Goal: Information Seeking & Learning: Find specific page/section

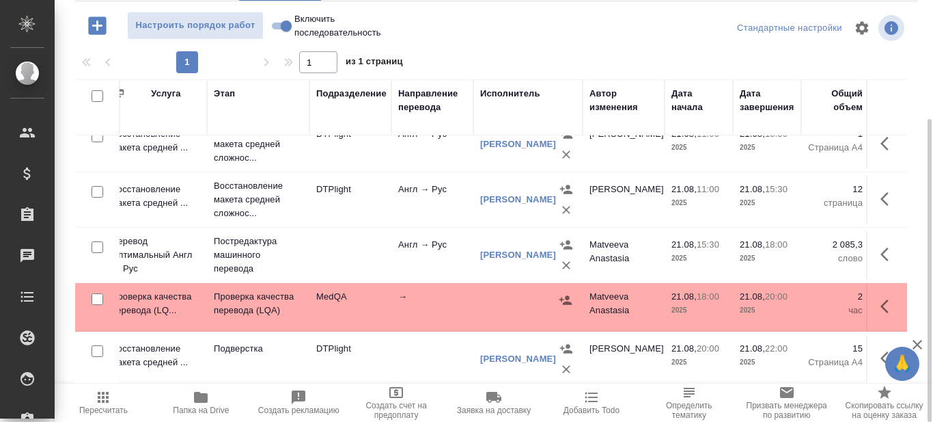
scroll to position [85, 38]
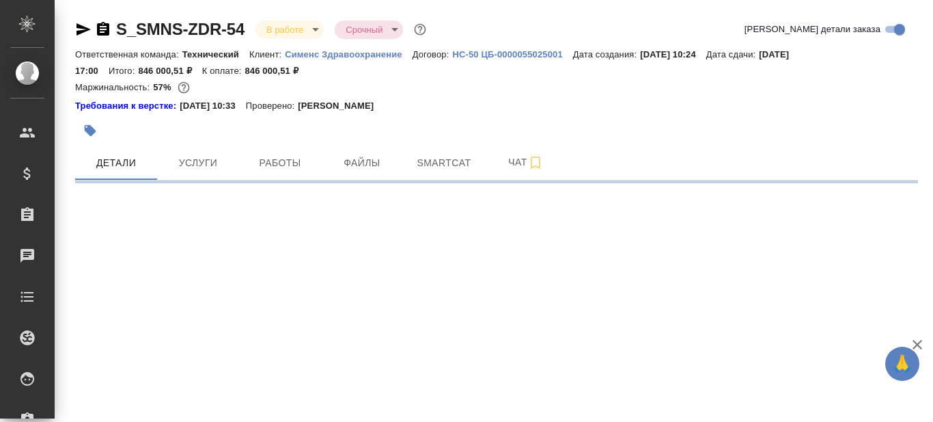
select select "RU"
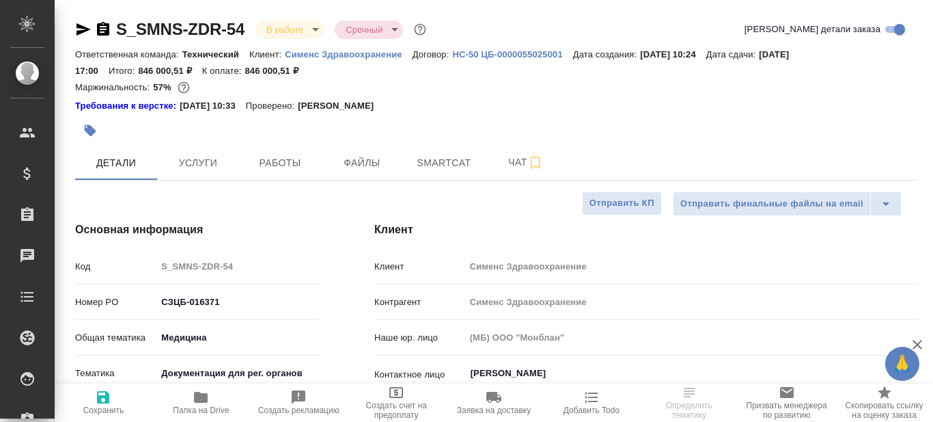
type textarea "x"
type input "[PERSON_NAME]"
type input "[PERSON_NAME]pavlova"
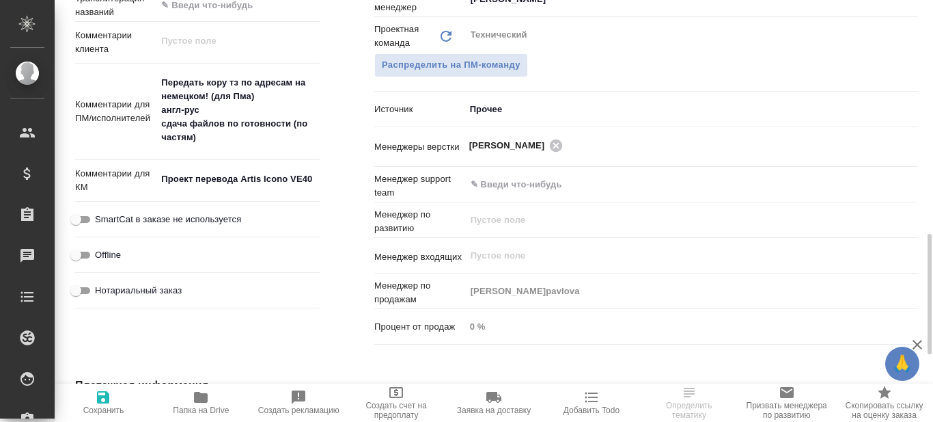
scroll to position [751, 0]
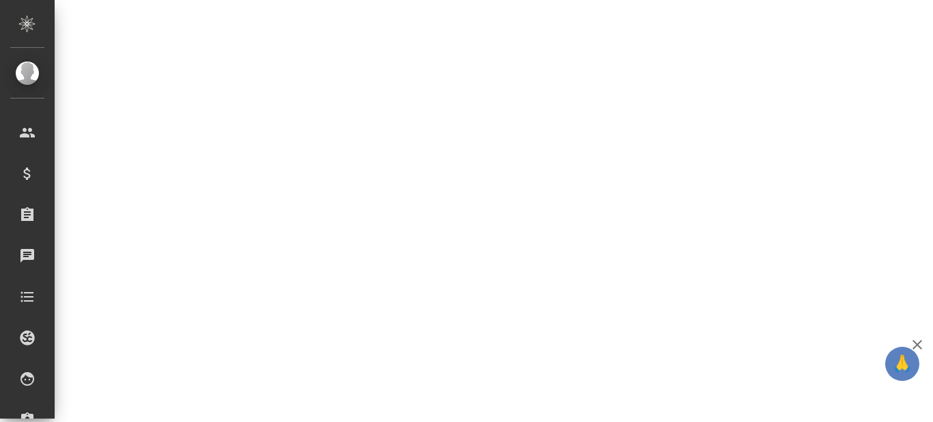
select select "RU"
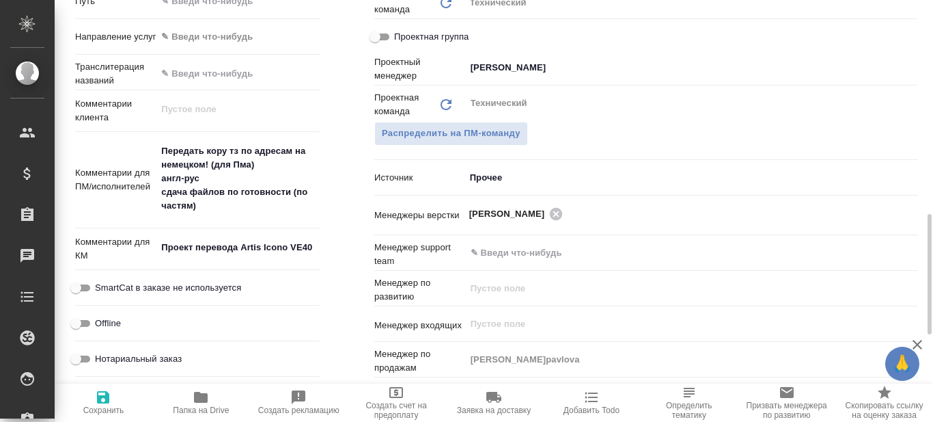
type textarea "x"
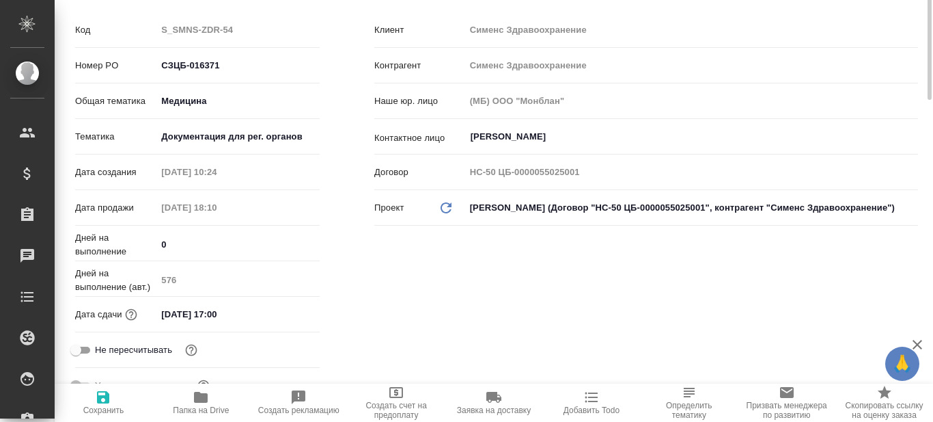
scroll to position [0, 0]
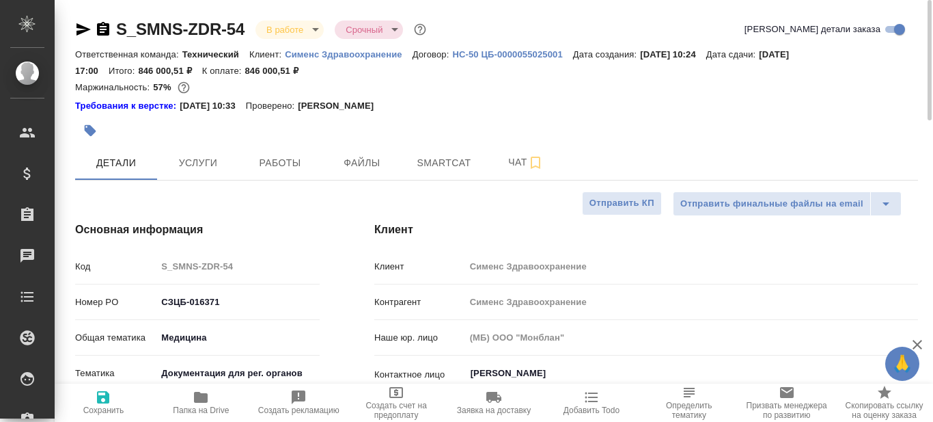
click at [206, 402] on icon "button" at bounding box center [201, 396] width 14 height 11
type textarea "x"
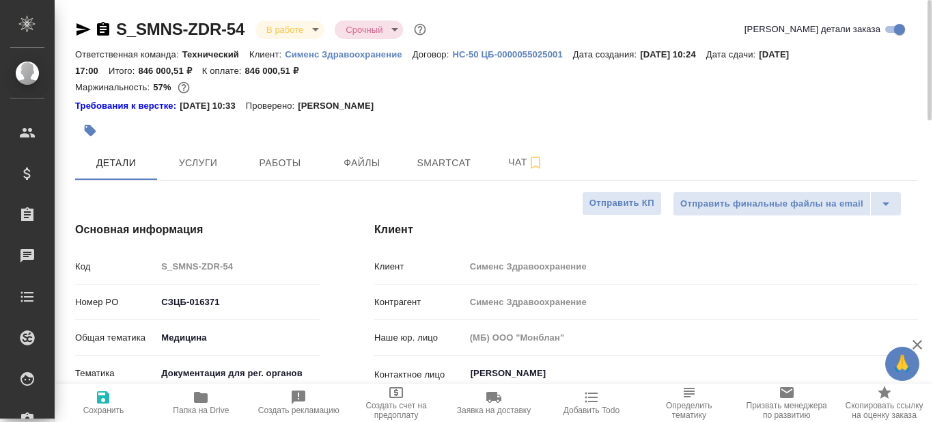
type textarea "x"
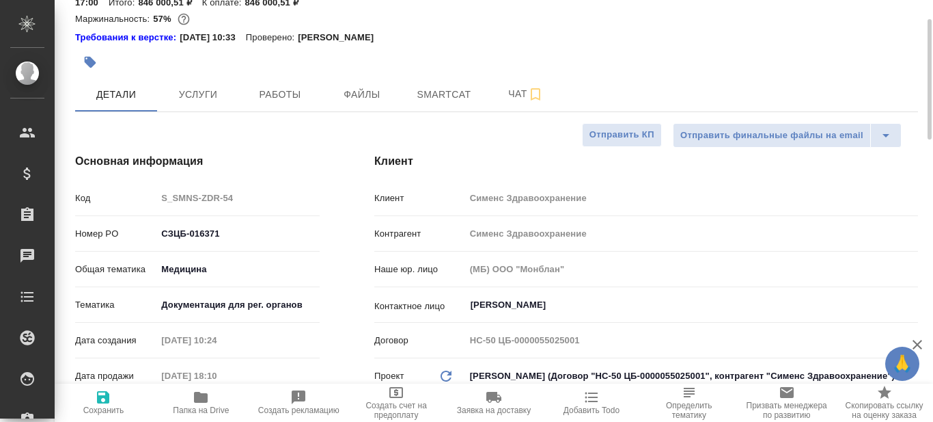
type textarea "x"
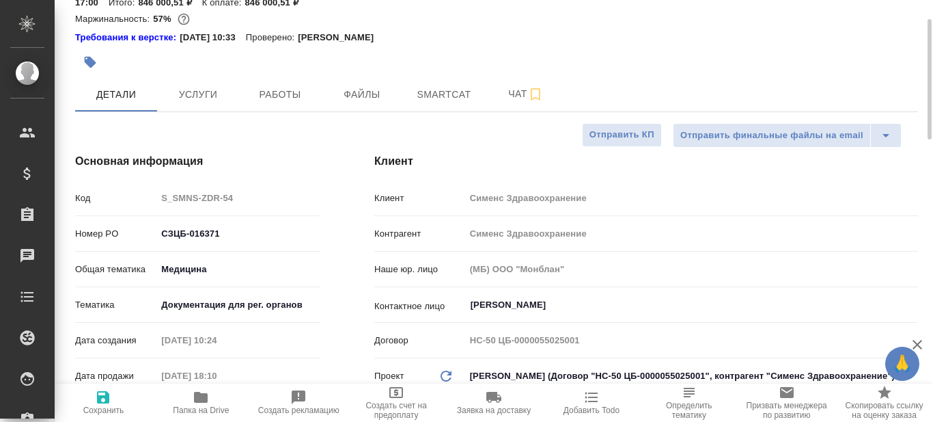
type textarea "x"
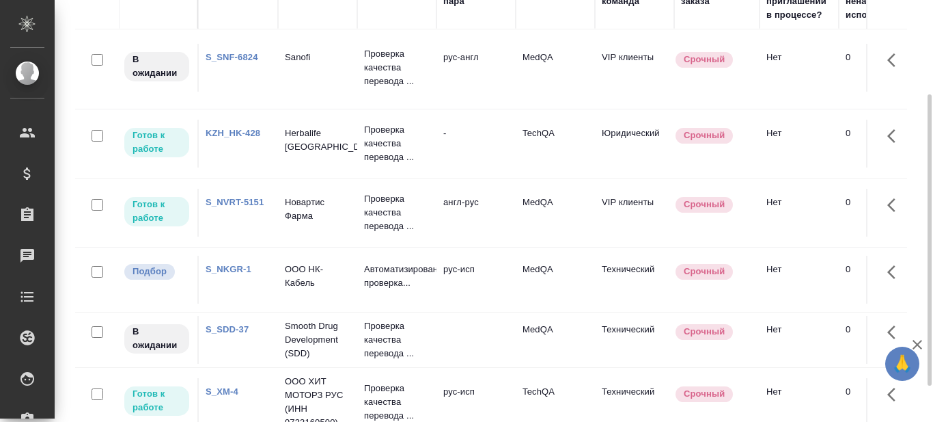
scroll to position [2, 0]
click at [236, 331] on link "S_SDD-37" at bounding box center [227, 330] width 43 height 10
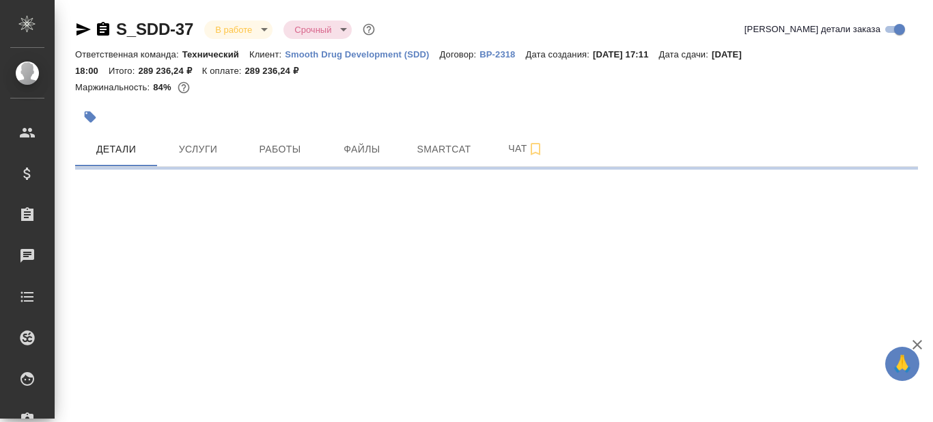
select select "RU"
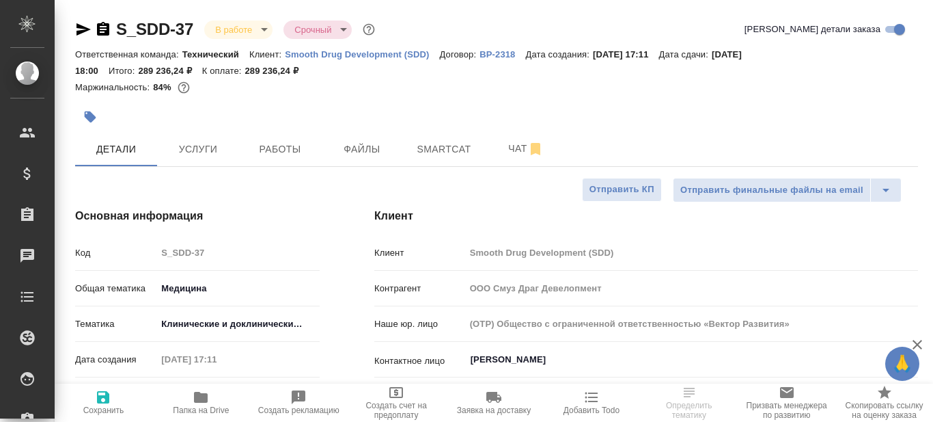
type textarea "x"
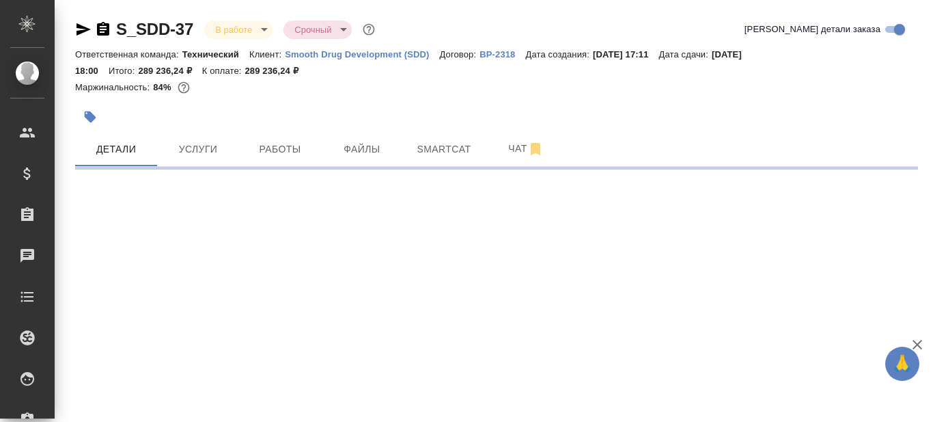
select select "RU"
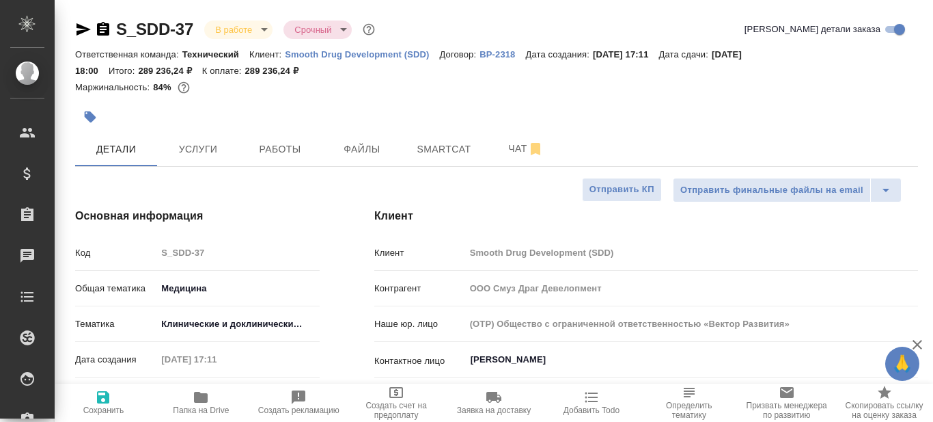
type textarea "x"
click at [440, 149] on span "Smartcat" at bounding box center [444, 149] width 66 height 17
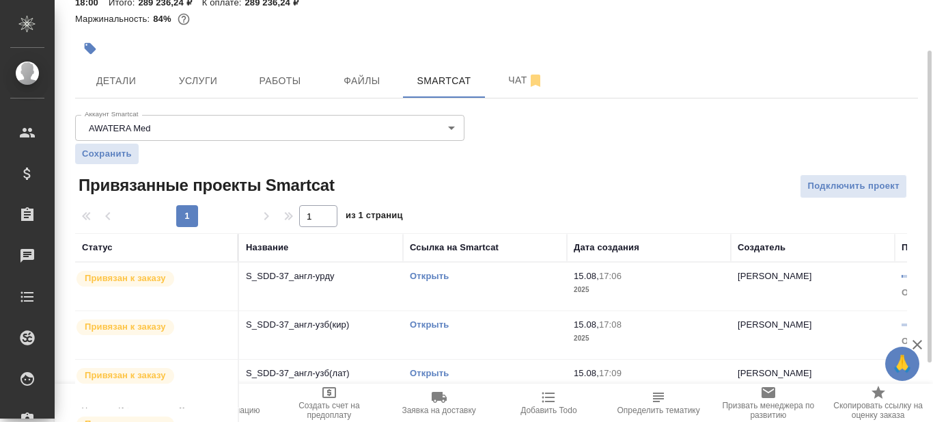
scroll to position [137, 0]
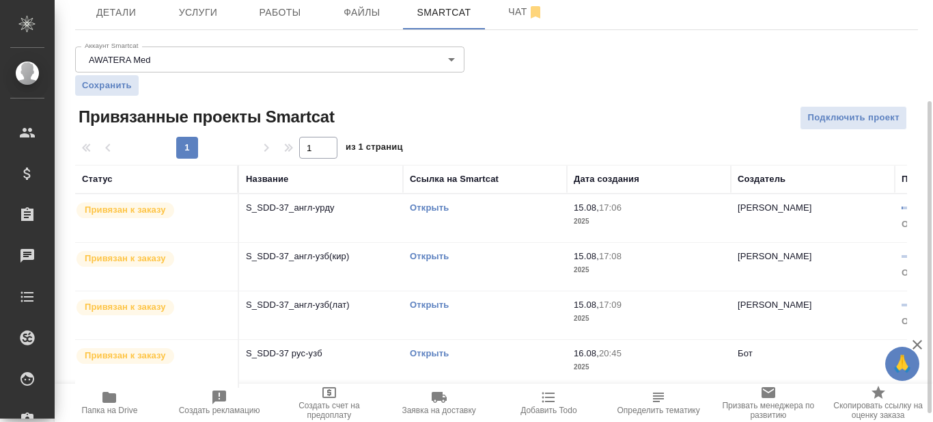
click at [429, 208] on link "Открыть" at bounding box center [429, 207] width 39 height 10
click at [292, 15] on span "Работы" at bounding box center [280, 12] width 66 height 17
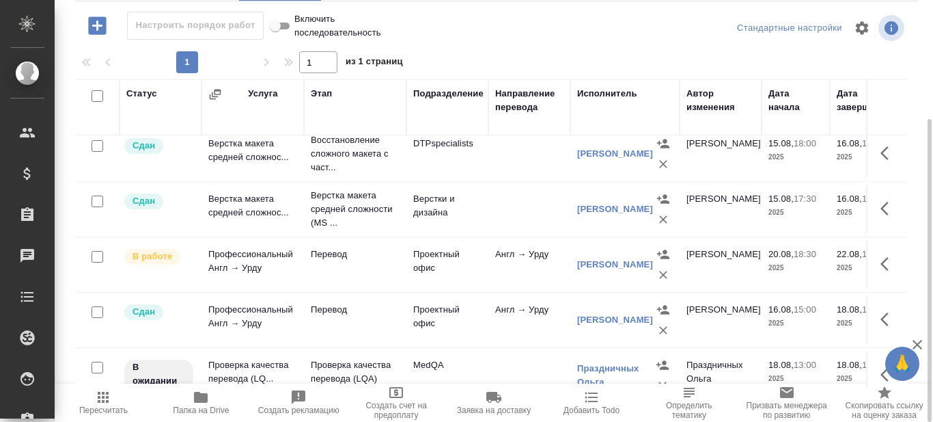
scroll to position [137, 0]
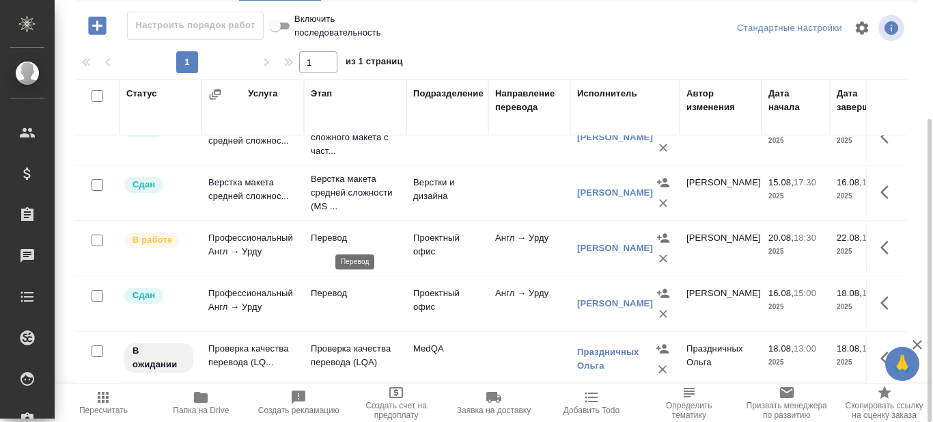
click at [340, 241] on p "Перевод" at bounding box center [355, 238] width 89 height 14
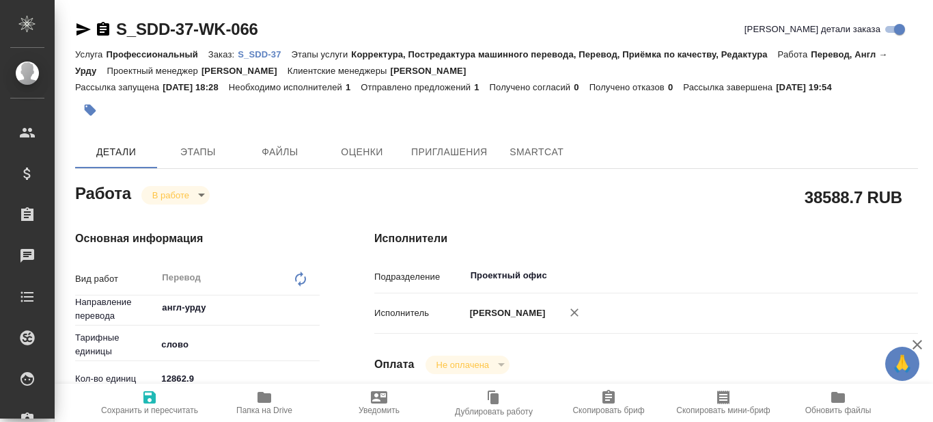
type textarea "x"
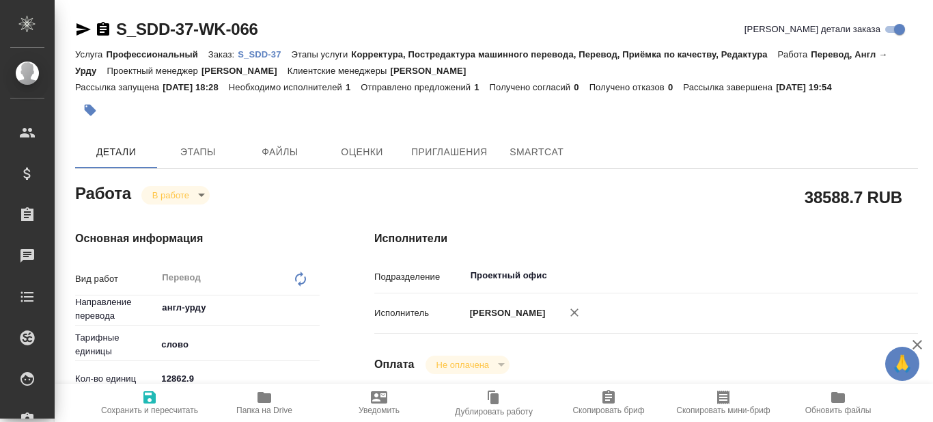
type textarea "x"
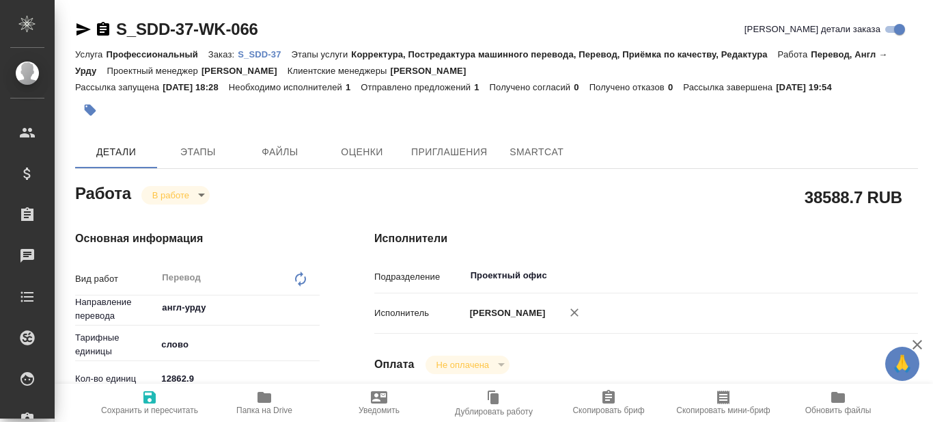
type textarea "x"
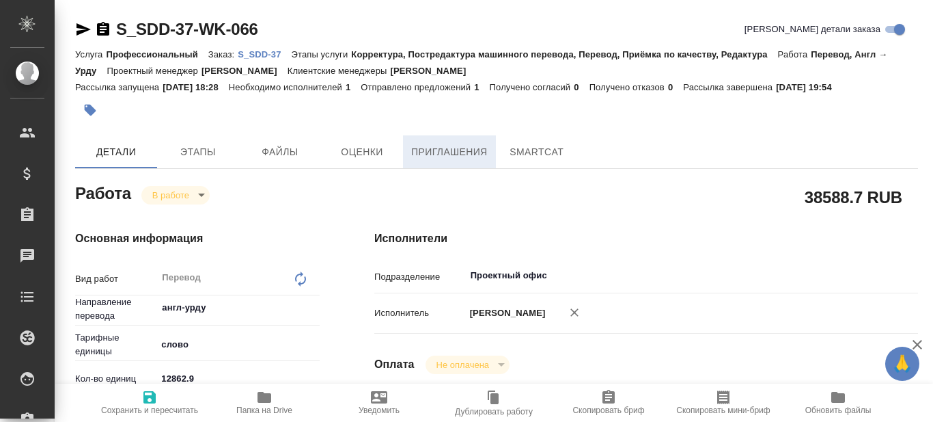
type textarea "x"
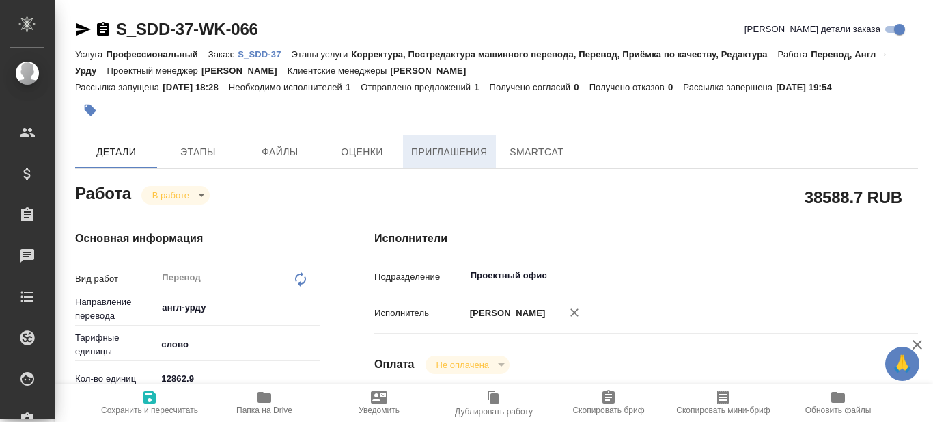
click at [456, 152] on span "Приглашения" at bounding box center [449, 151] width 77 height 17
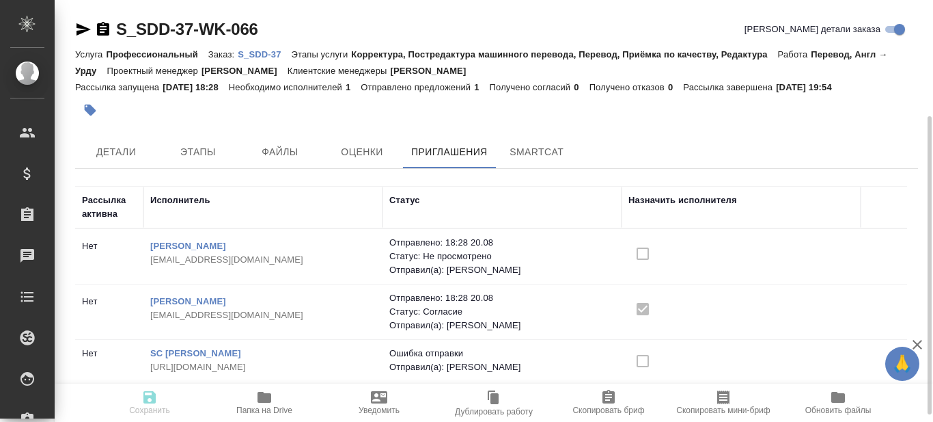
scroll to position [68, 0]
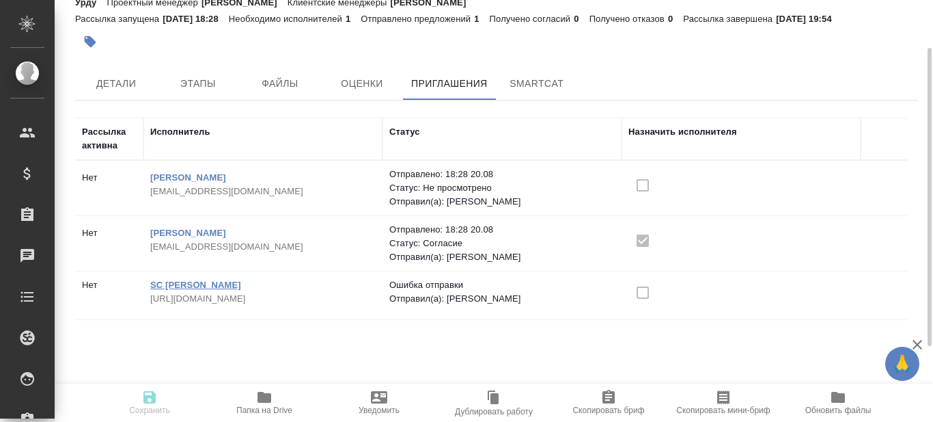
click at [186, 281] on link "SC [PERSON_NAME]" at bounding box center [195, 284] width 91 height 10
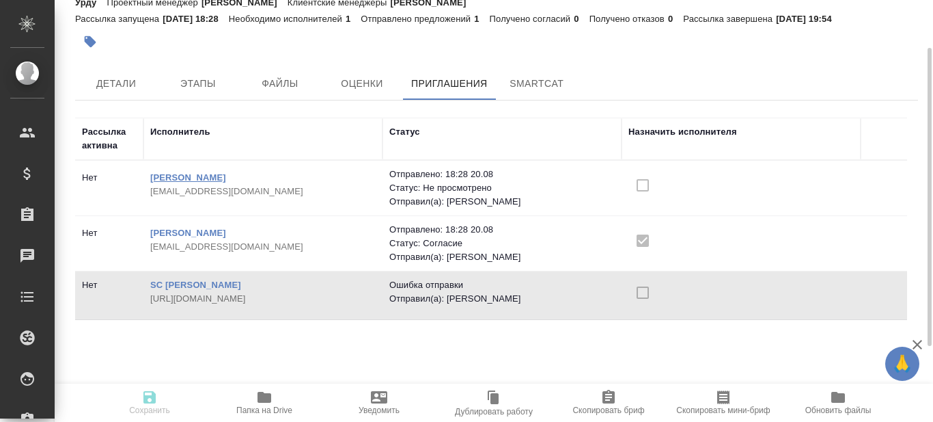
click at [194, 178] on link "Saboor Abdul" at bounding box center [188, 177] width 76 height 10
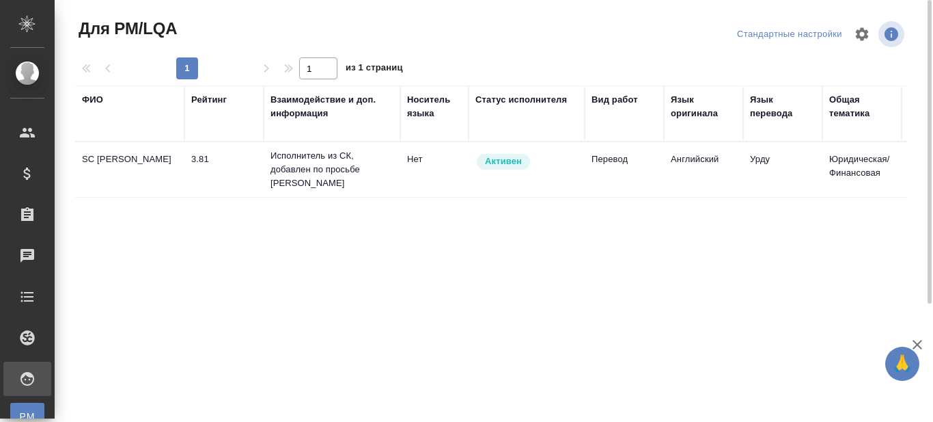
click at [118, 158] on td "SC [PERSON_NAME]" at bounding box center [129, 170] width 109 height 48
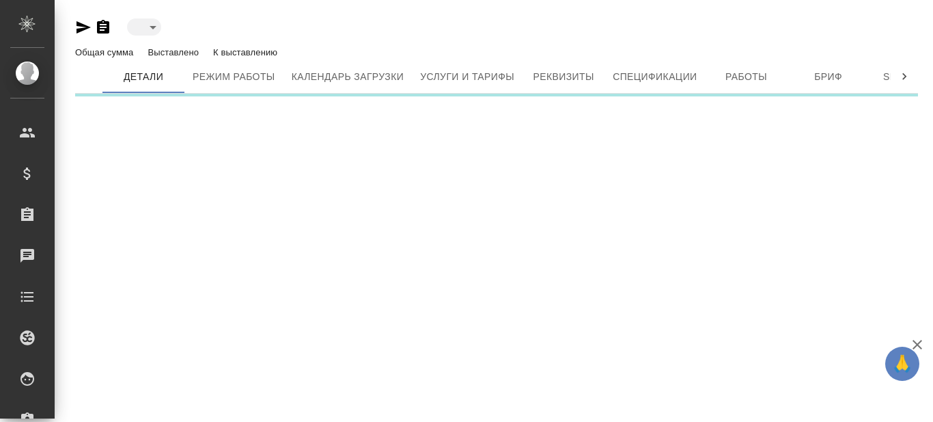
type input "active"
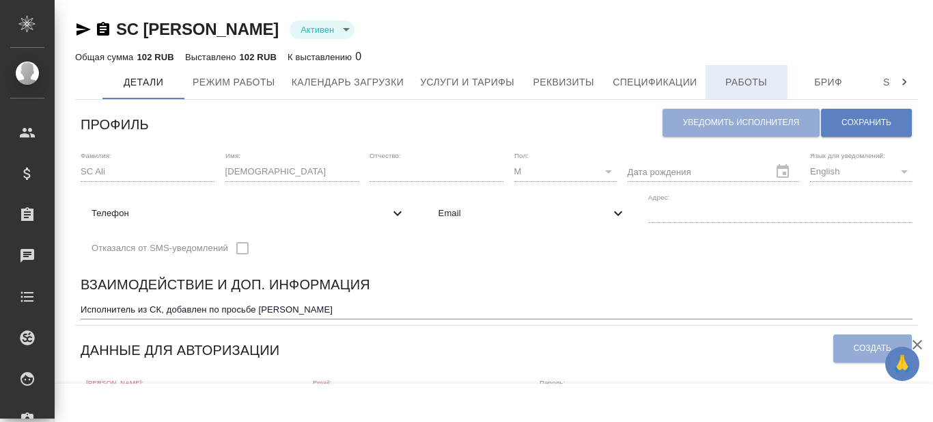
click at [758, 83] on span "Работы" at bounding box center [747, 82] width 66 height 17
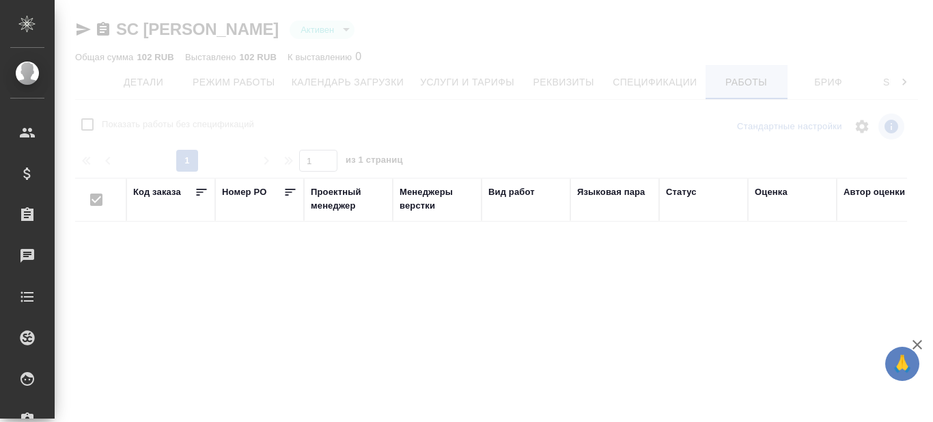
checkbox input "false"
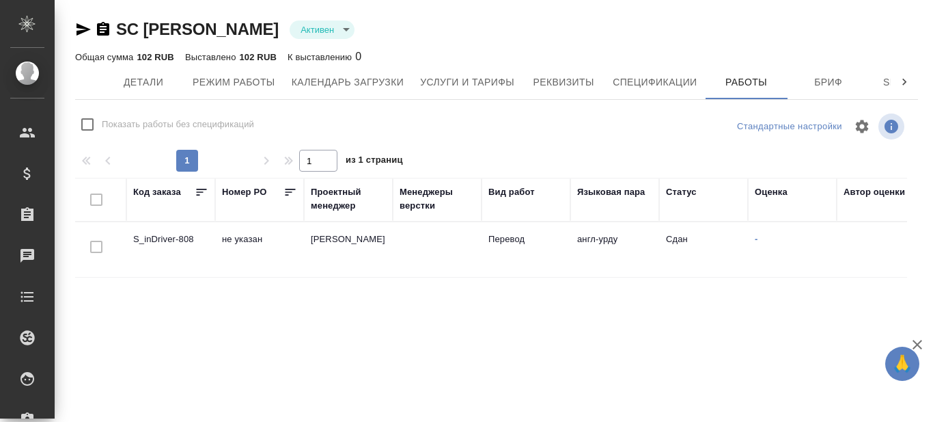
click at [176, 239] on td "S_inDriver-808" at bounding box center [170, 249] width 89 height 48
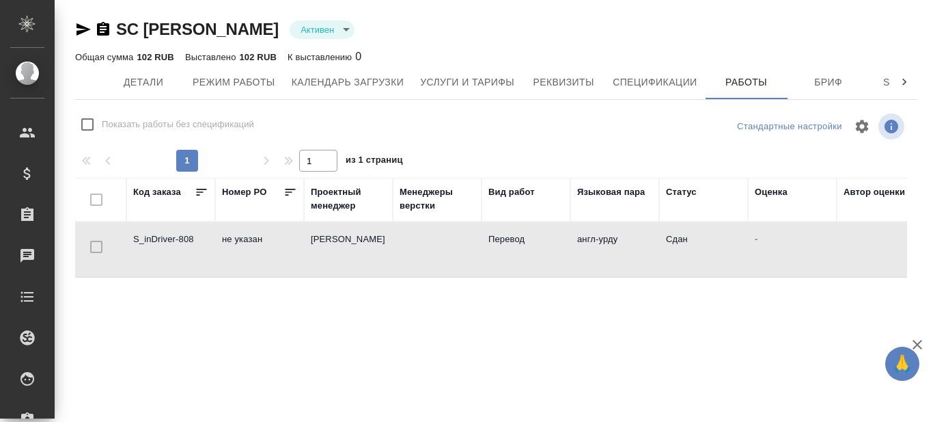
click at [176, 239] on td "S_inDriver-808" at bounding box center [170, 249] width 89 height 48
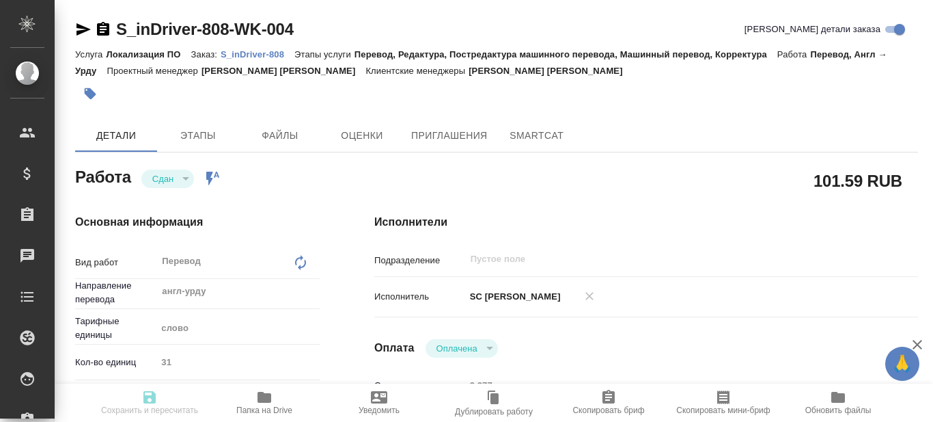
type textarea "x"
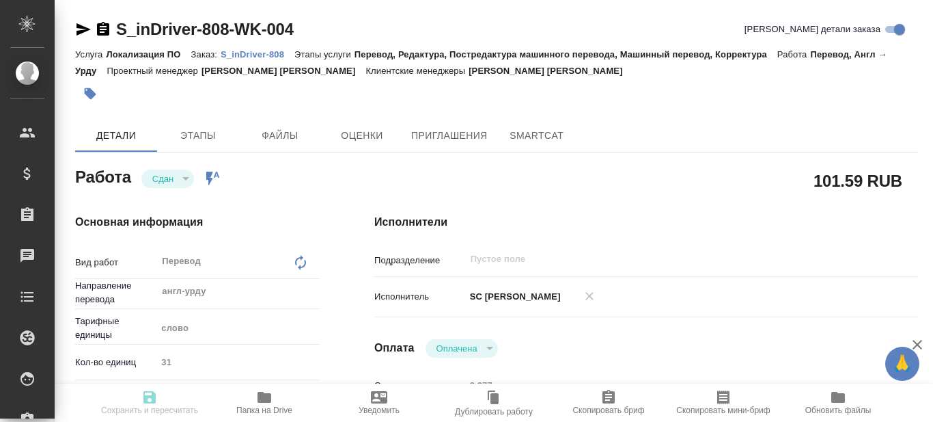
type textarea "x"
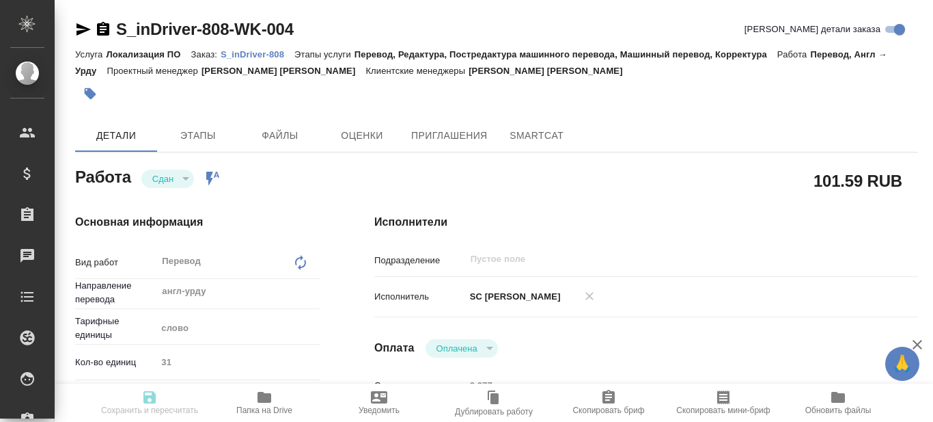
type textarea "x"
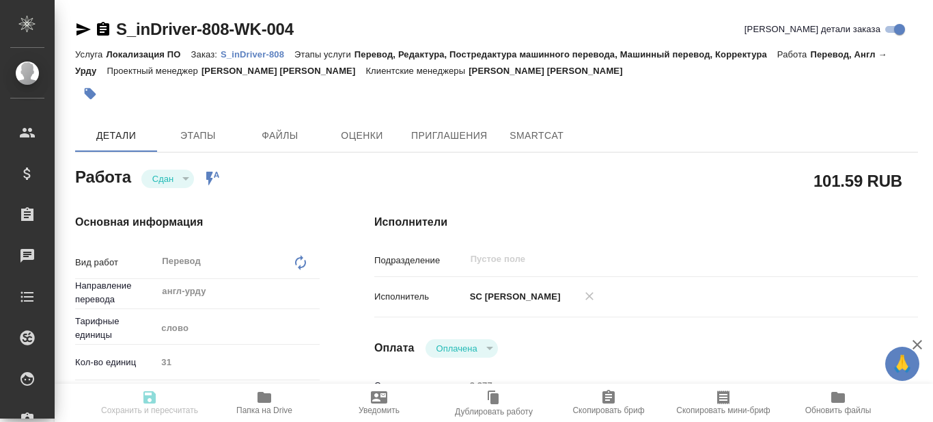
type textarea "x"
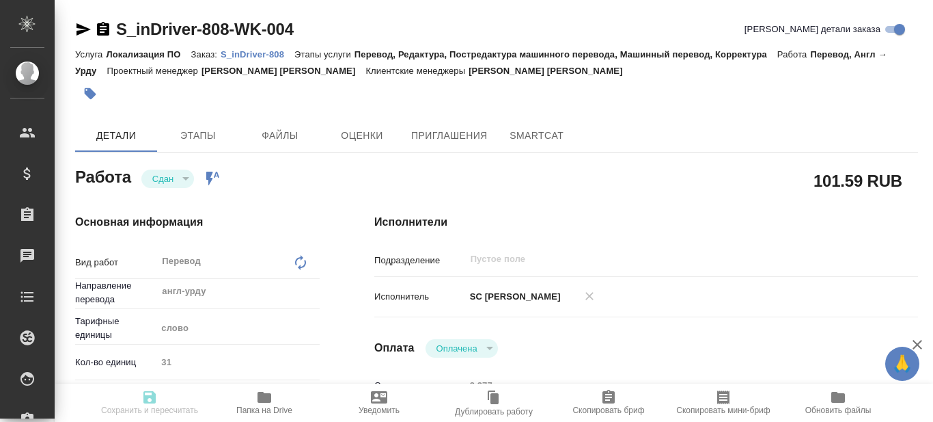
type textarea "x"
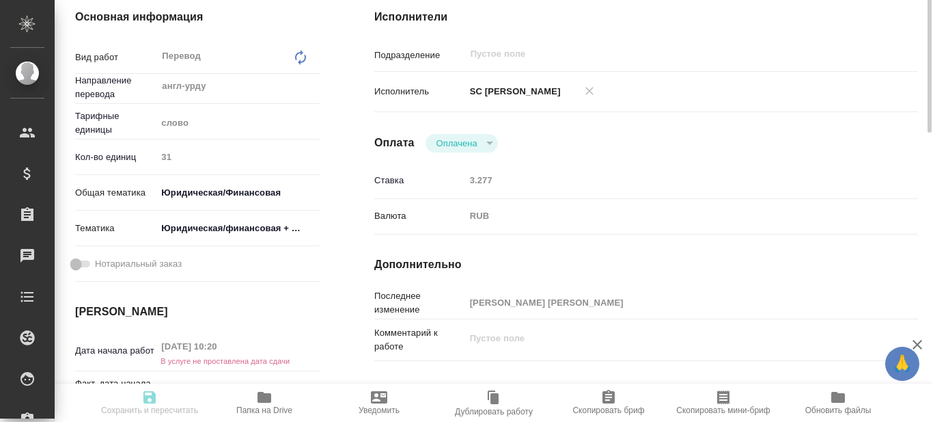
scroll to position [273, 0]
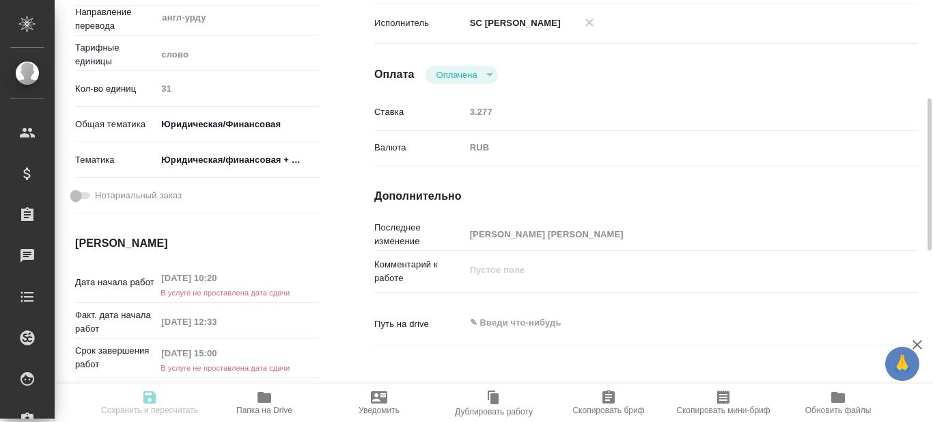
type textarea "x"
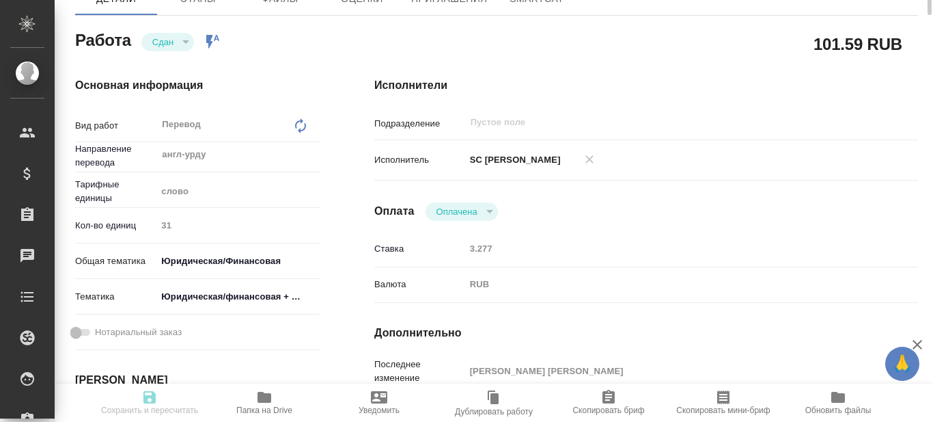
scroll to position [0, 0]
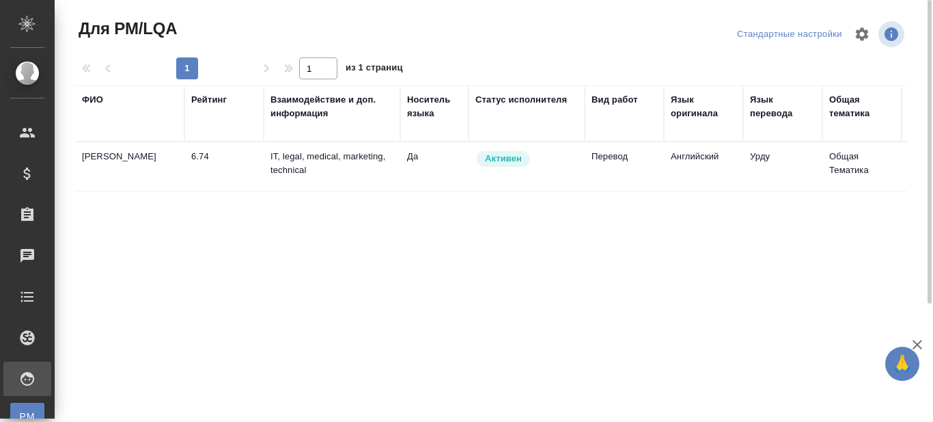
click at [115, 156] on td "[PERSON_NAME]" at bounding box center [129, 167] width 109 height 48
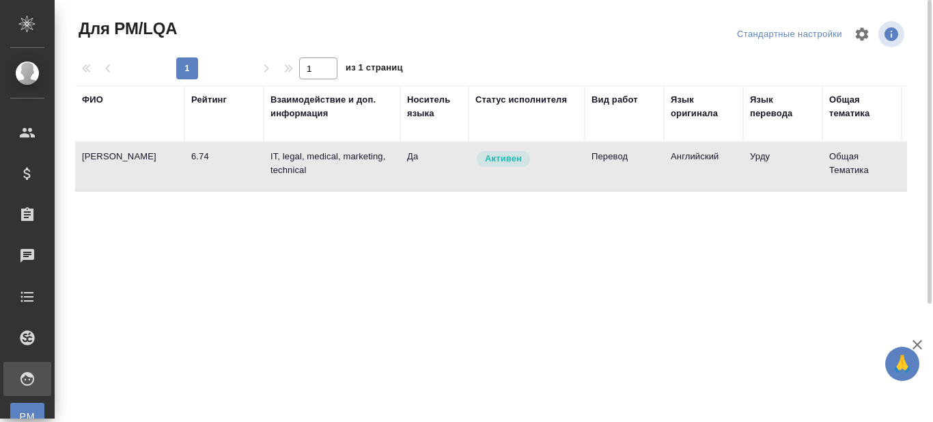
click at [115, 156] on td "[PERSON_NAME]" at bounding box center [129, 167] width 109 height 48
click at [96, 94] on div "ФИО" at bounding box center [92, 100] width 21 height 14
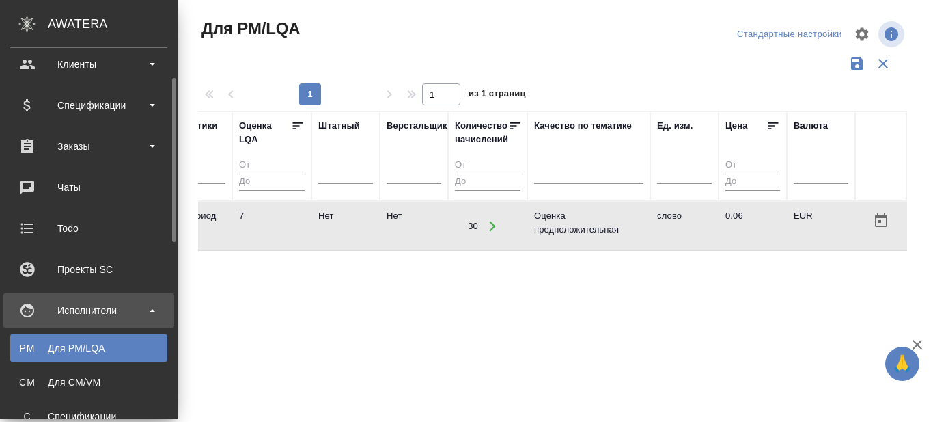
scroll to position [137, 0]
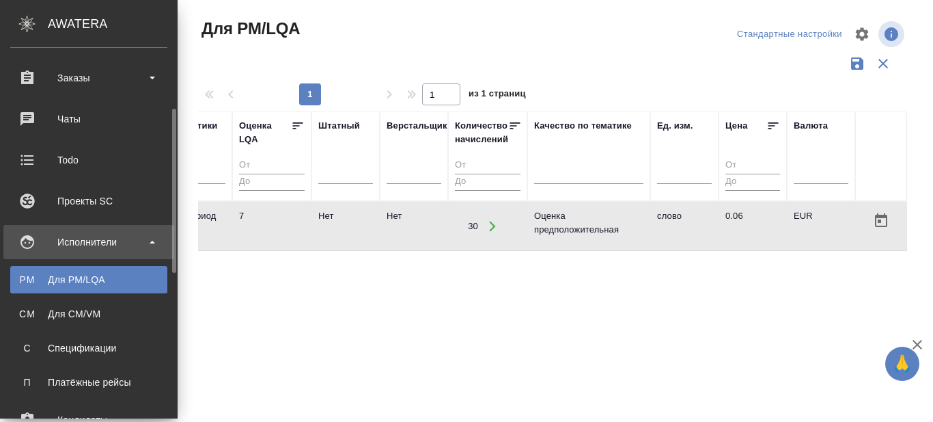
click at [86, 277] on div "Для PM/LQA" at bounding box center [88, 280] width 143 height 14
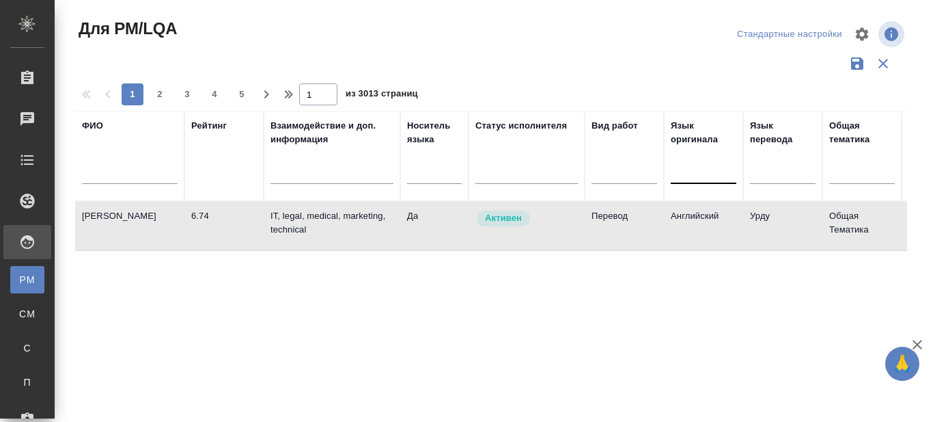
click at [704, 176] on div at bounding box center [704, 171] width 66 height 20
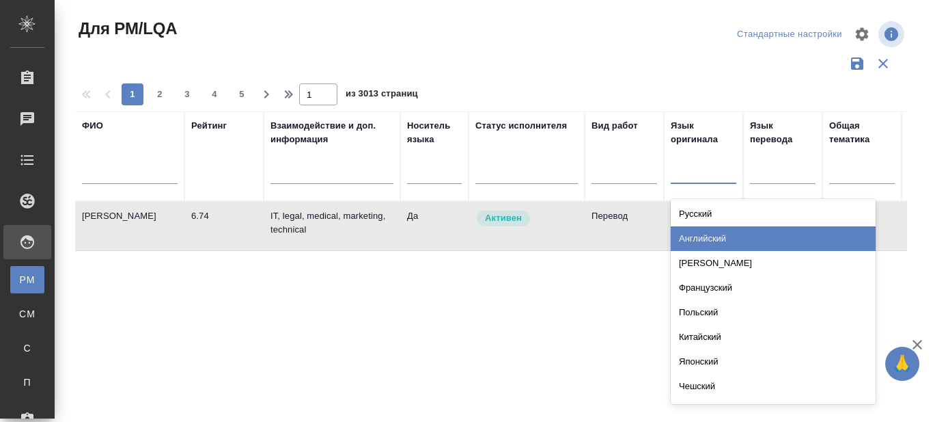
click at [691, 238] on div "Английский" at bounding box center [773, 238] width 205 height 25
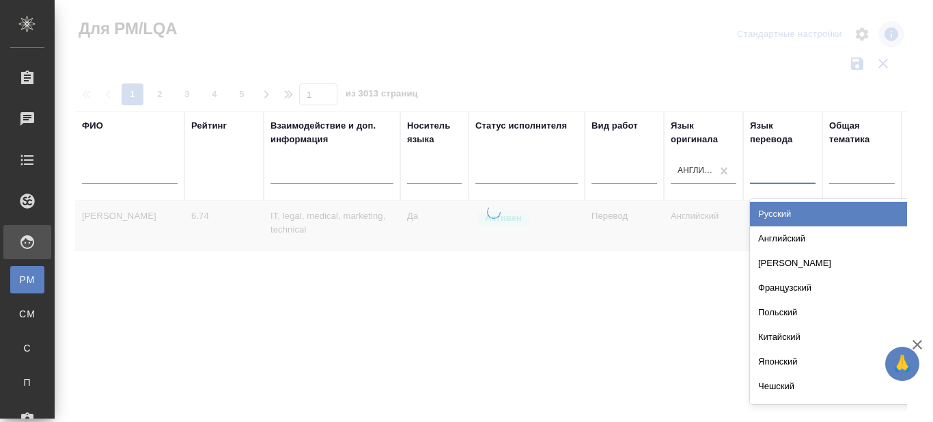
click at [771, 174] on div at bounding box center [783, 171] width 66 height 20
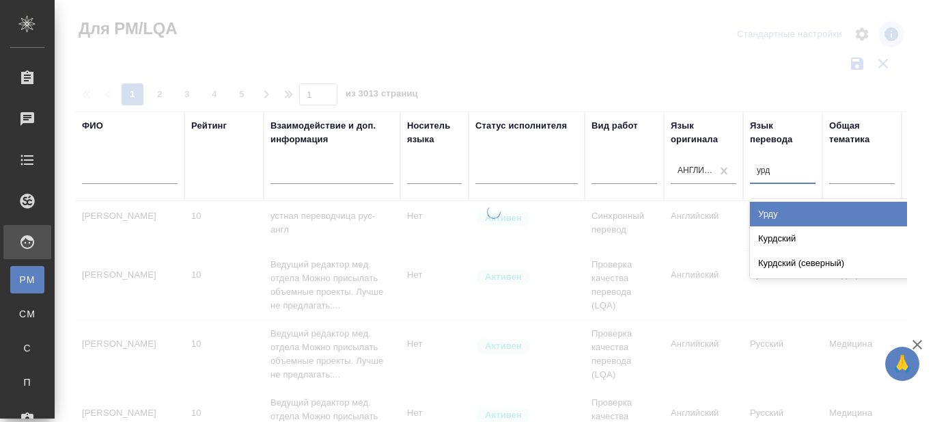
type input "урду"
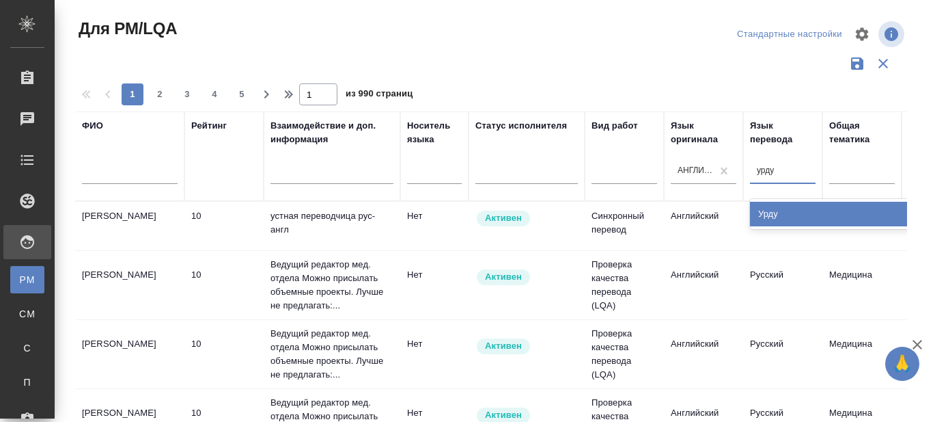
click at [782, 215] on div "Урду" at bounding box center [852, 214] width 205 height 25
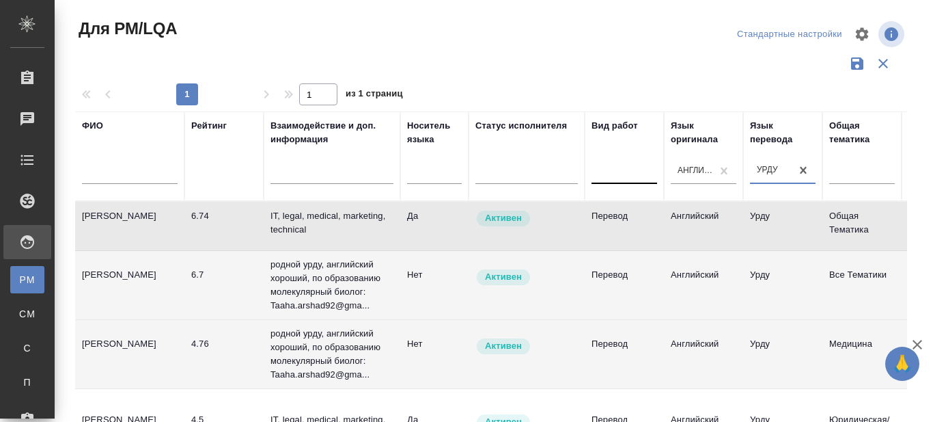
click at [612, 182] on div at bounding box center [625, 171] width 66 height 26
click at [650, 57] on div at bounding box center [491, 64] width 832 height 26
click at [688, 171] on div at bounding box center [704, 171] width 66 height 20
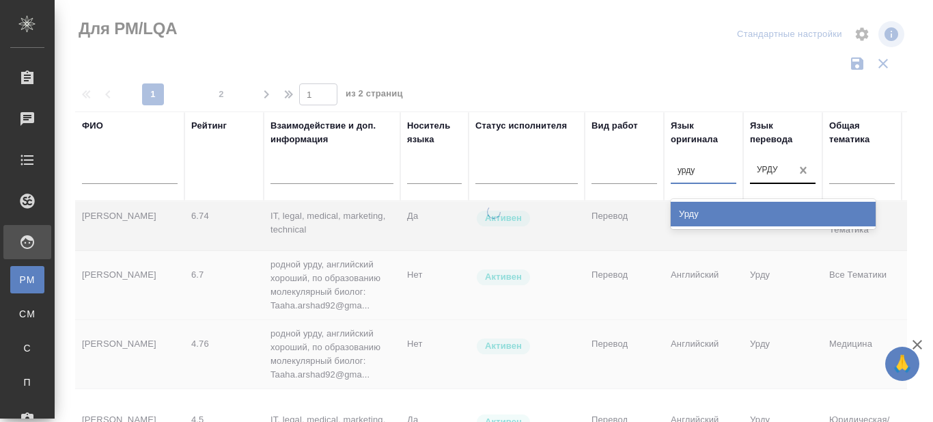
type input "урду"
click at [779, 165] on div "Урду" at bounding box center [770, 171] width 41 height 20
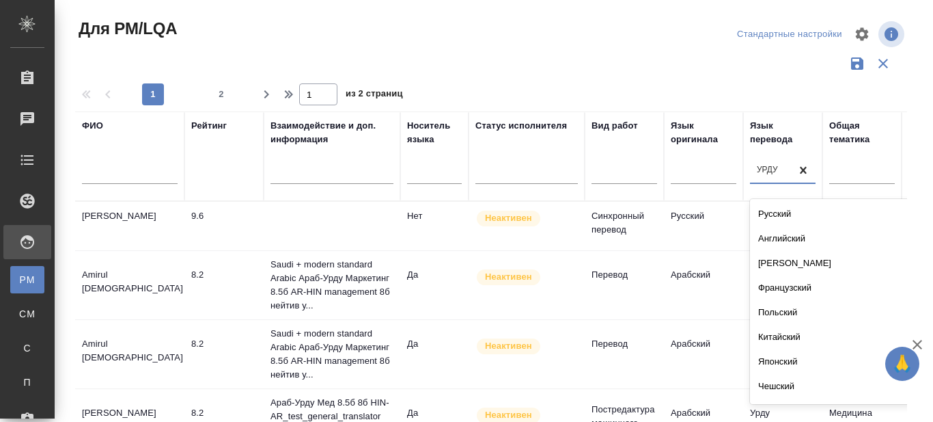
scroll to position [1208, 0]
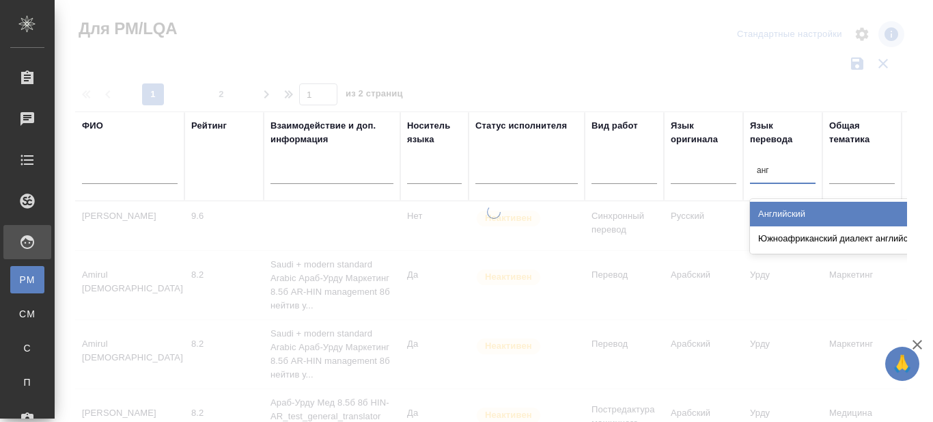
type input "англ"
click at [781, 208] on div "Английский" at bounding box center [852, 214] width 205 height 25
click at [678, 170] on input "text" at bounding box center [678, 170] width 1 height 10
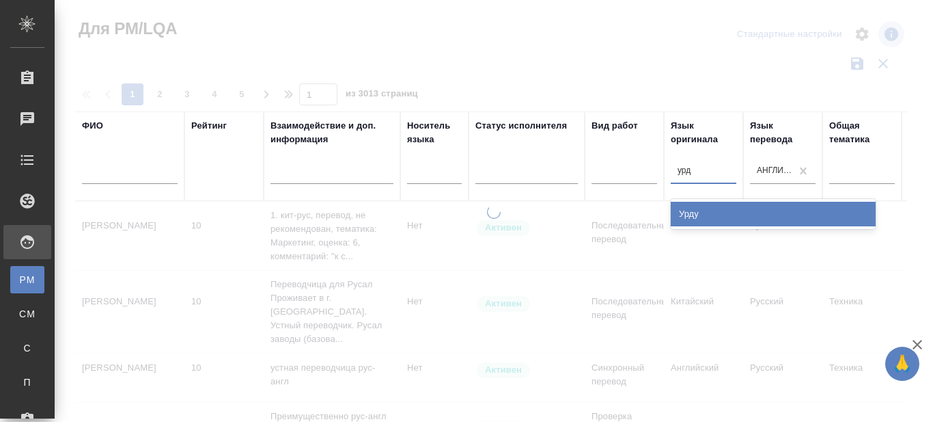
type input "урду"
click at [694, 218] on div "Урду" at bounding box center [773, 214] width 205 height 25
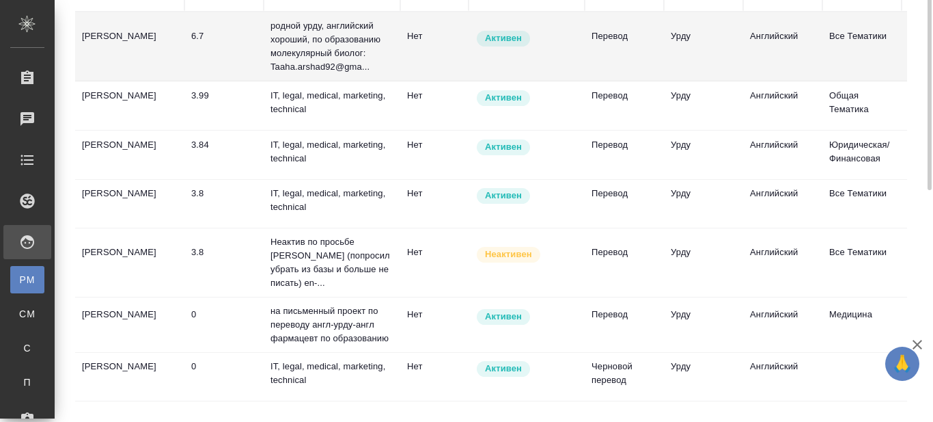
scroll to position [0, 0]
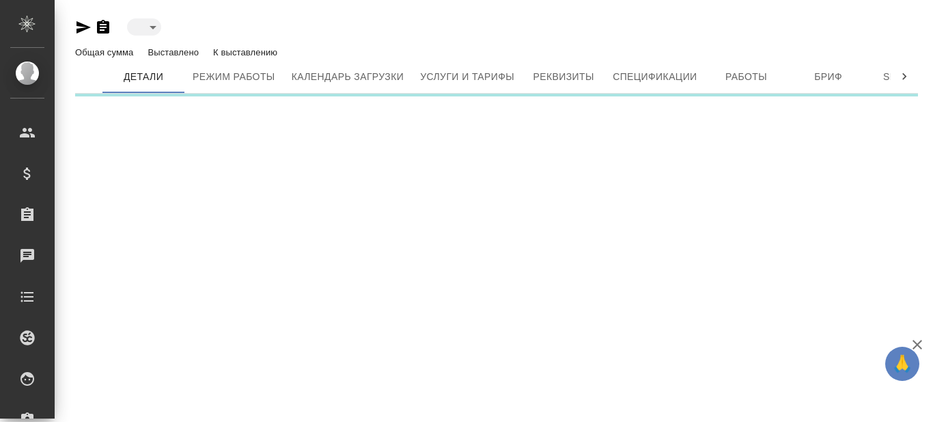
type input "active"
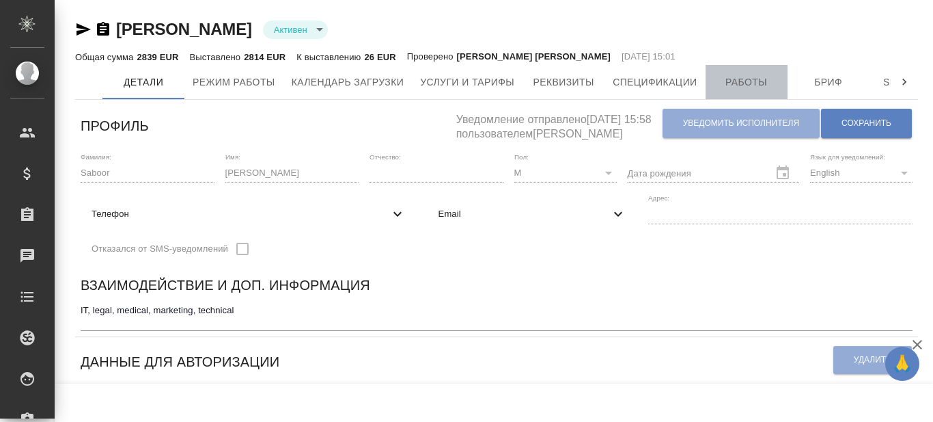
click at [764, 80] on span "Работы" at bounding box center [747, 82] width 66 height 17
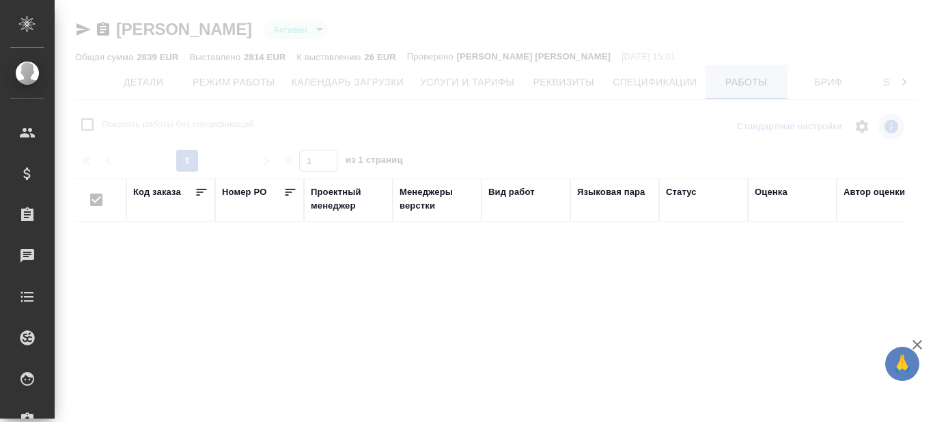
checkbox input "false"
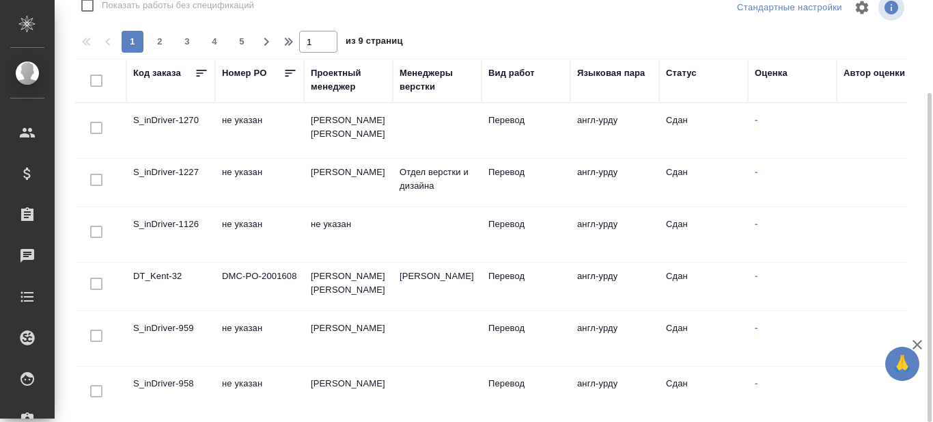
click at [169, 123] on td "S_inDriver-1270" at bounding box center [170, 131] width 89 height 48
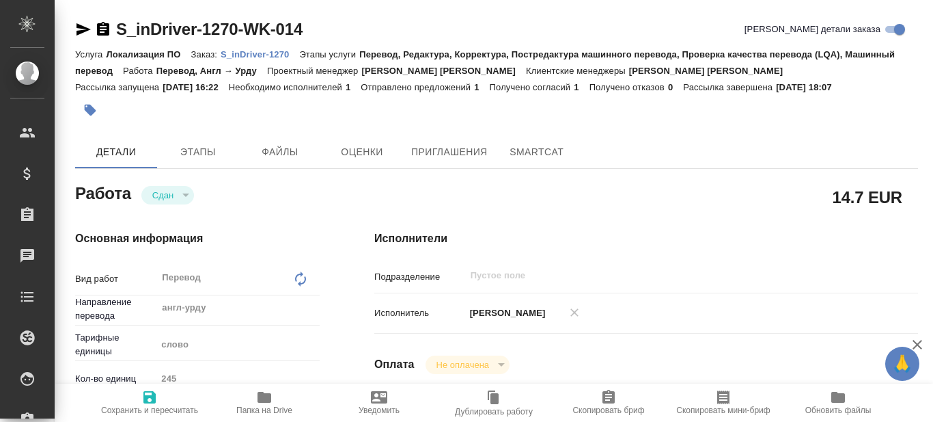
type textarea "x"
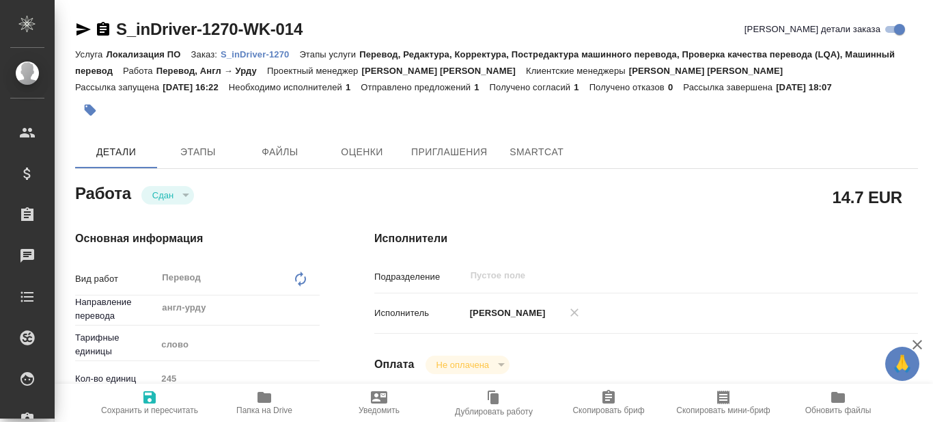
type textarea "x"
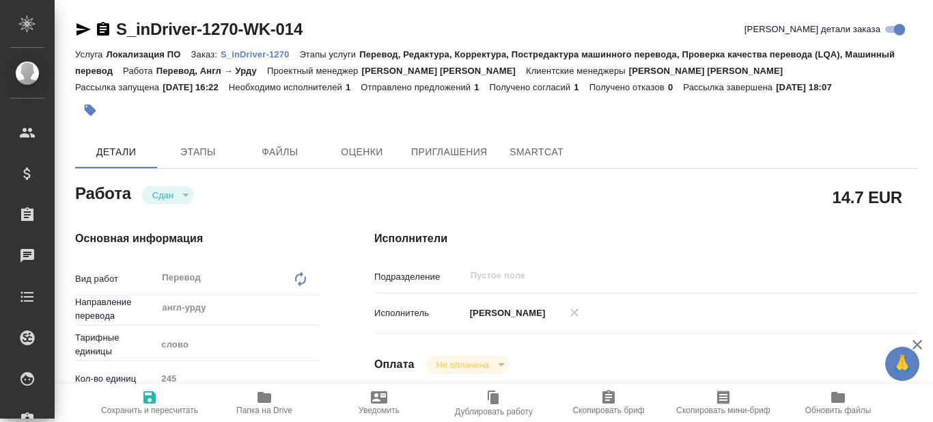
type textarea "x"
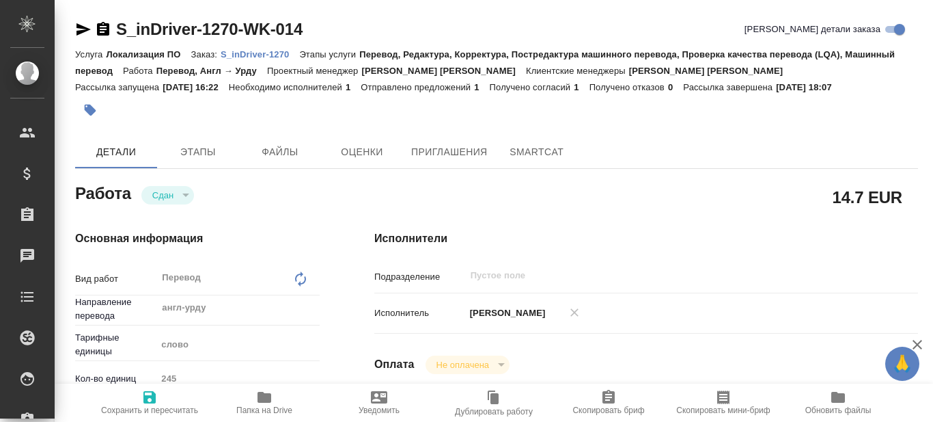
type textarea "x"
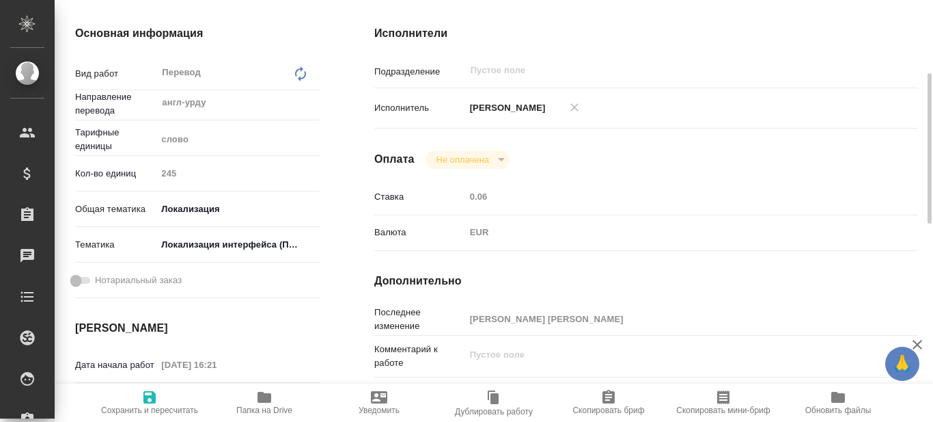
scroll to position [342, 0]
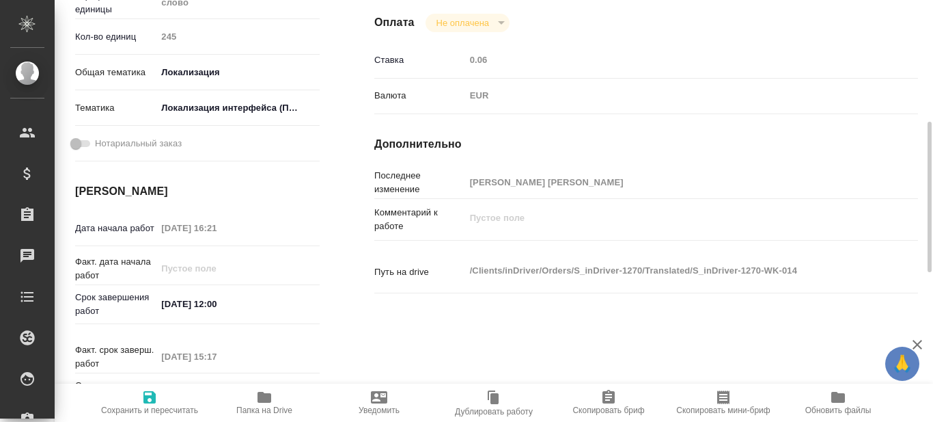
type textarea "x"
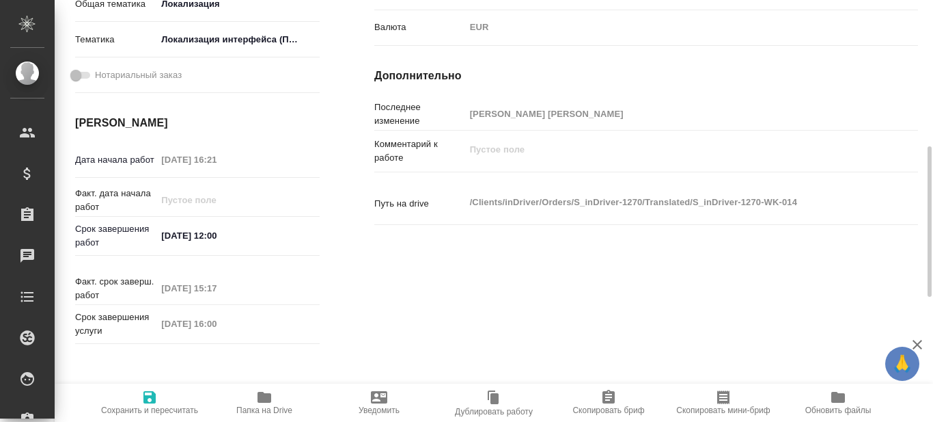
scroll to position [0, 0]
